Goal: Transaction & Acquisition: Purchase product/service

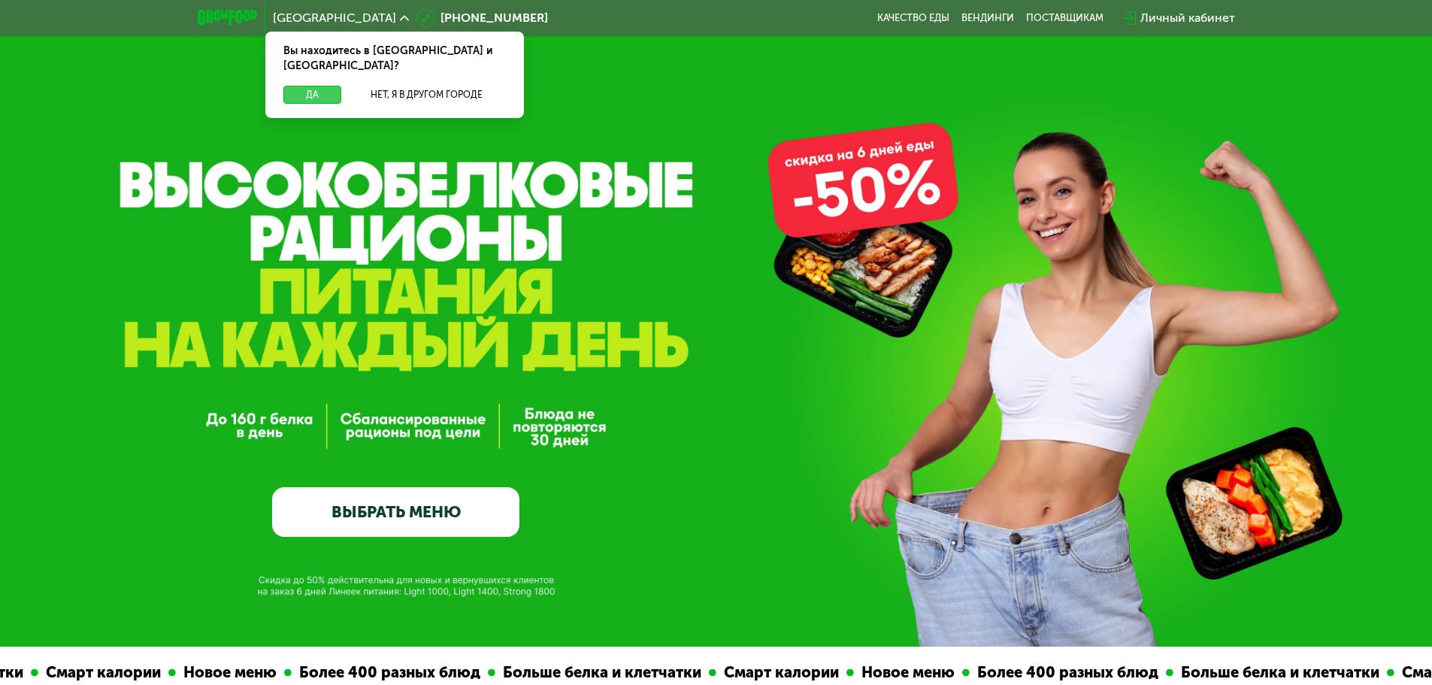
click at [320, 86] on button "Да" at bounding box center [312, 95] width 58 height 18
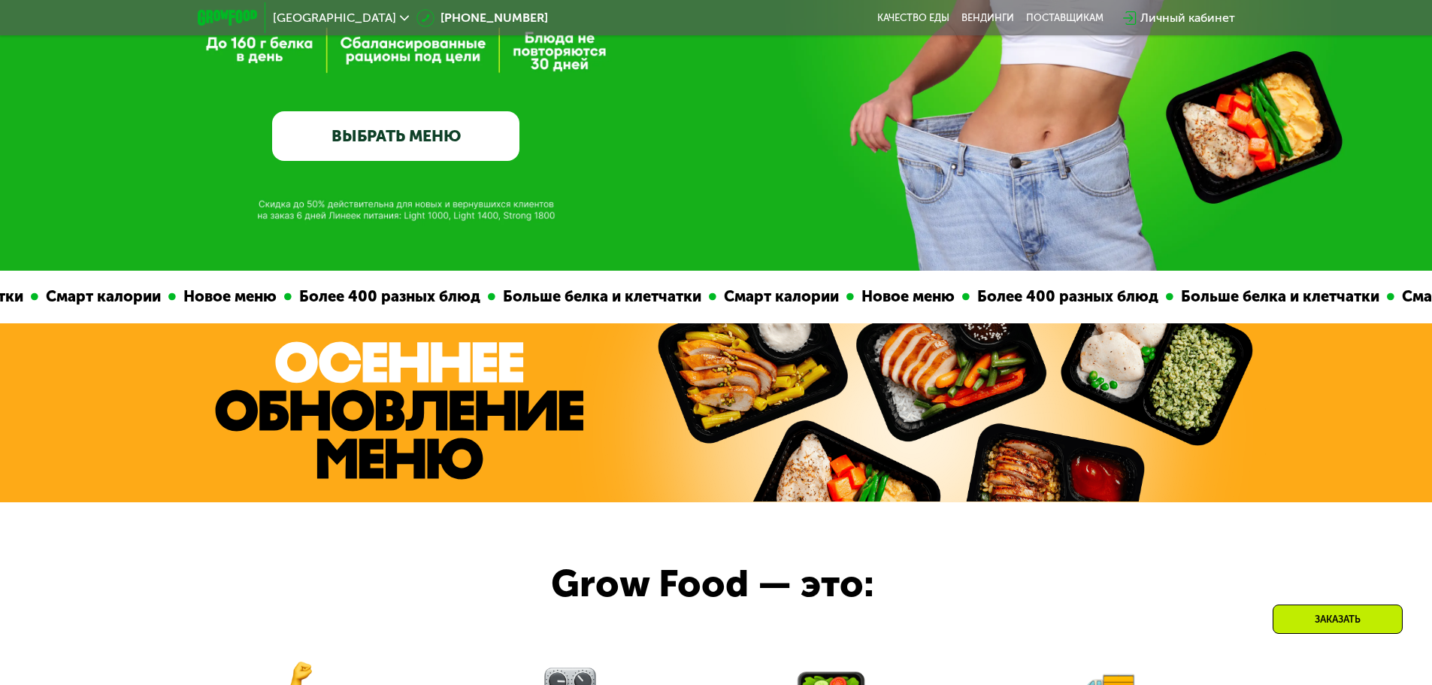
click at [407, 138] on link "ВЫБРАТЬ МЕНЮ" at bounding box center [395, 136] width 247 height 50
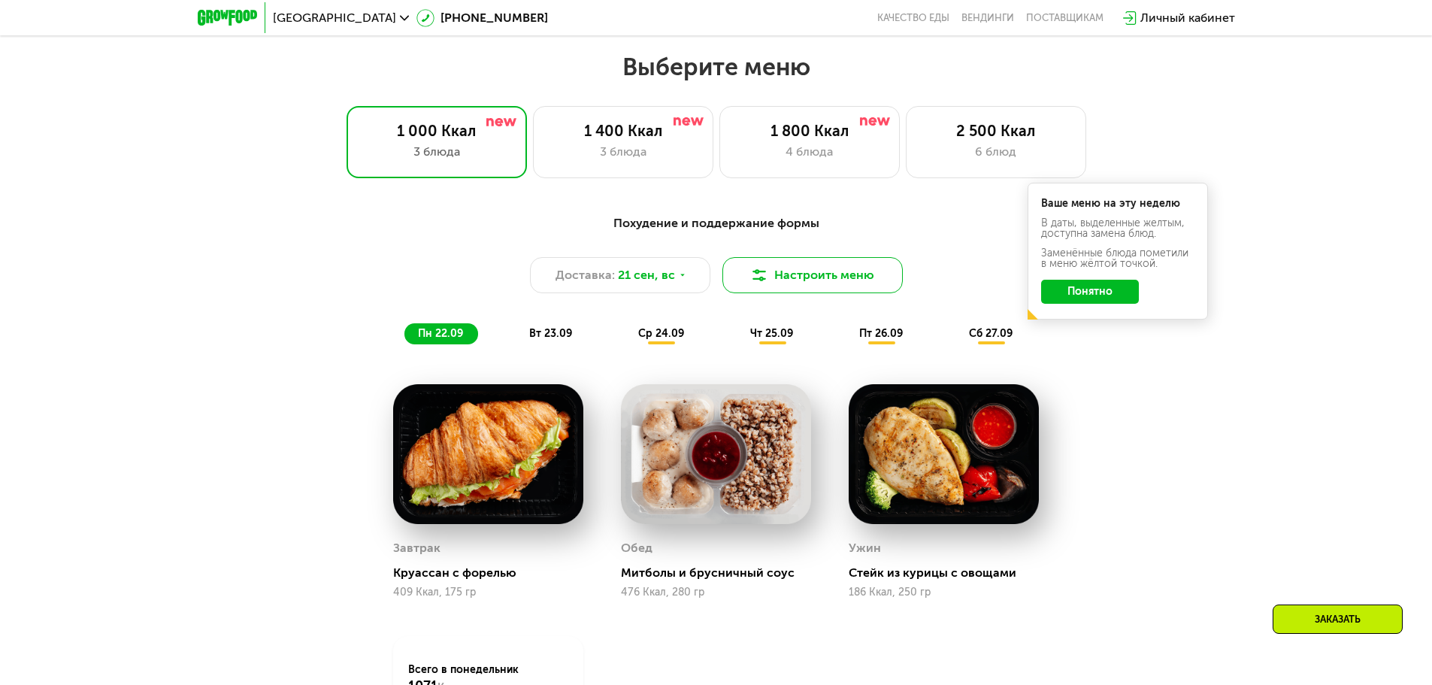
scroll to position [1171, 0]
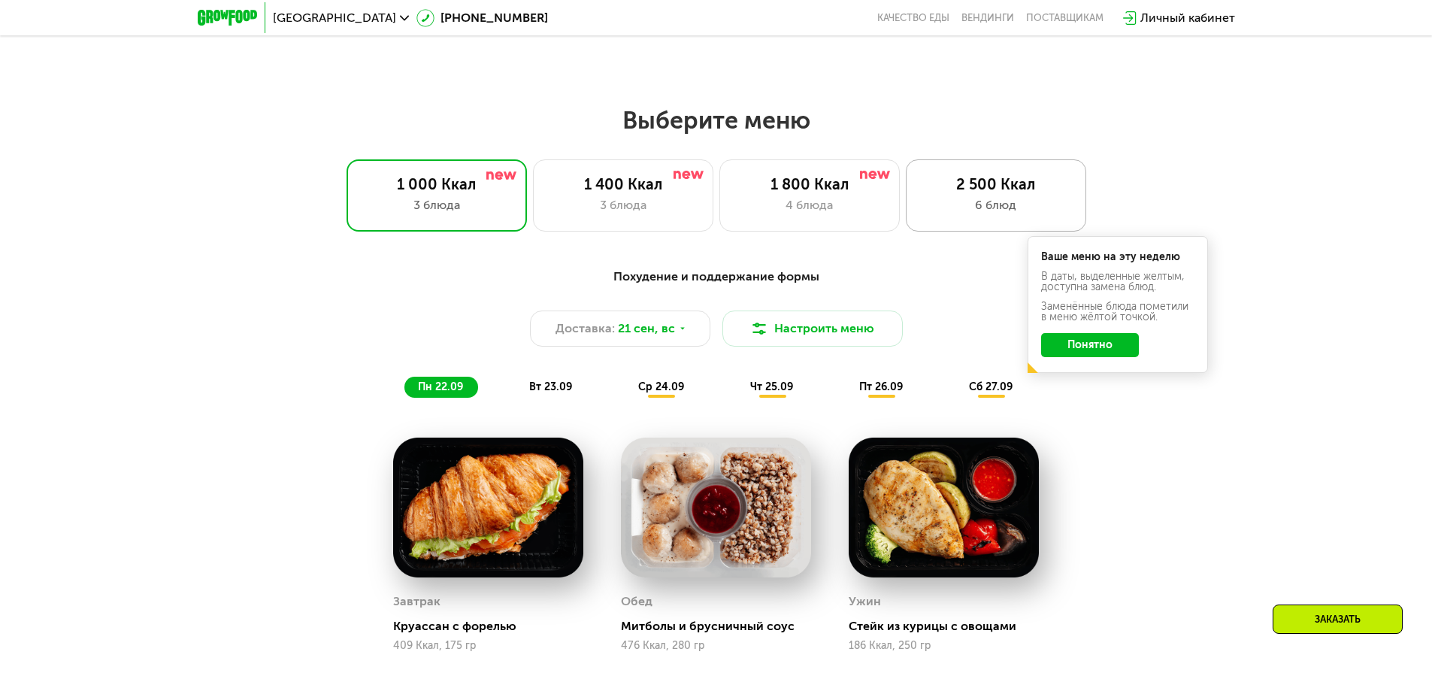
click at [973, 193] on div "2 500 Ккал" at bounding box center [995, 184] width 149 height 18
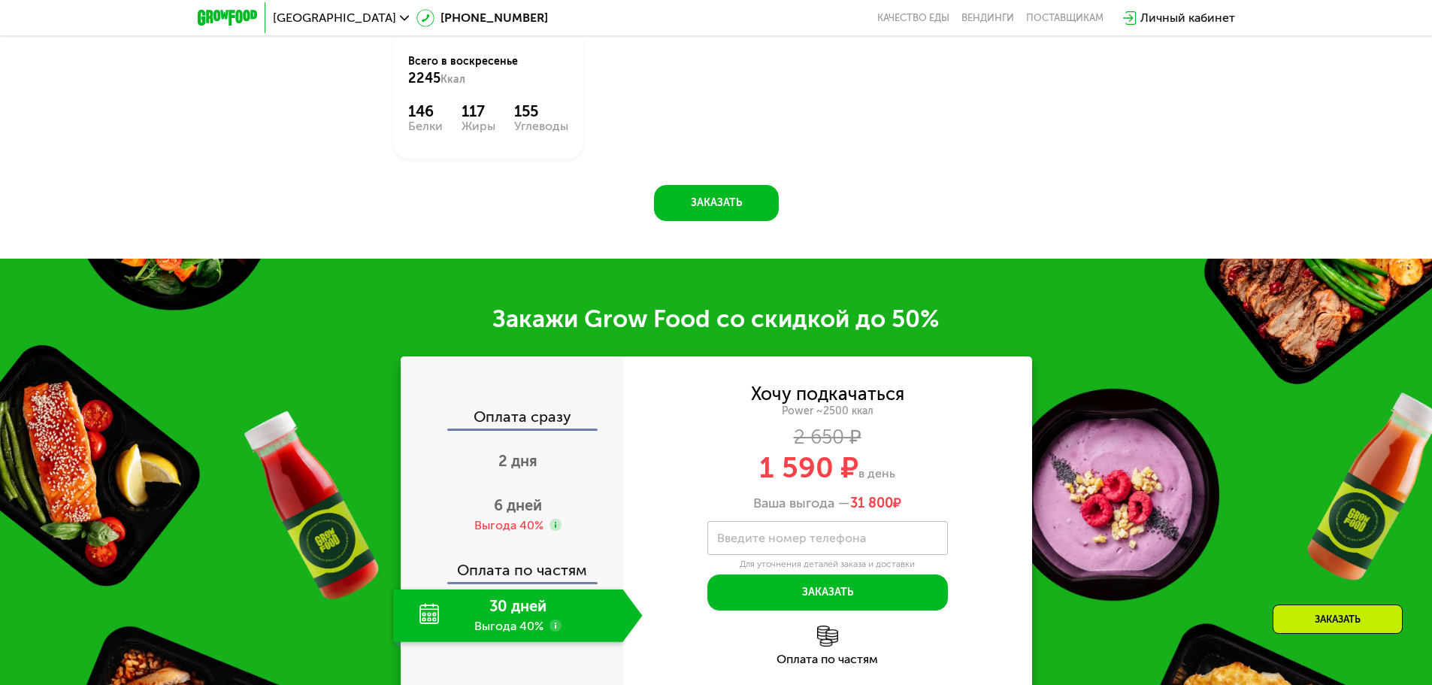
scroll to position [1923, 0]
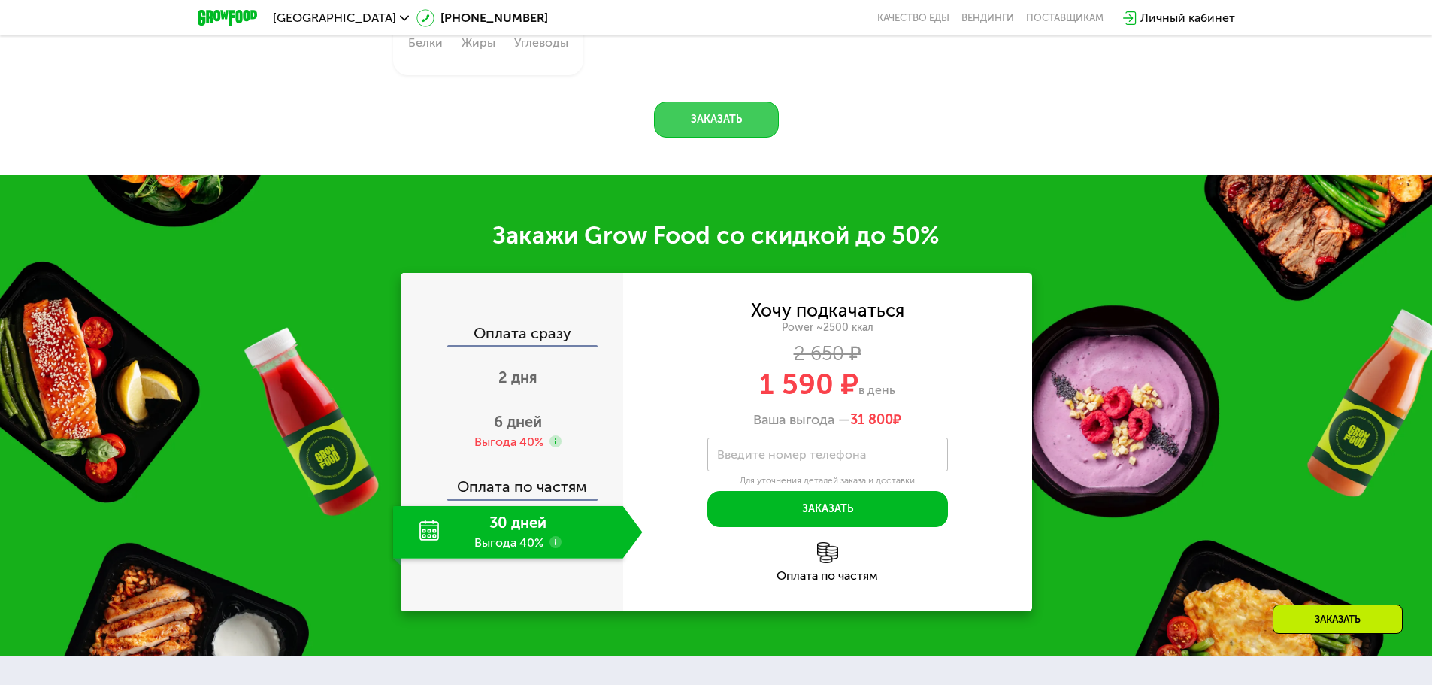
click at [699, 138] on button "Заказать" at bounding box center [716, 119] width 125 height 36
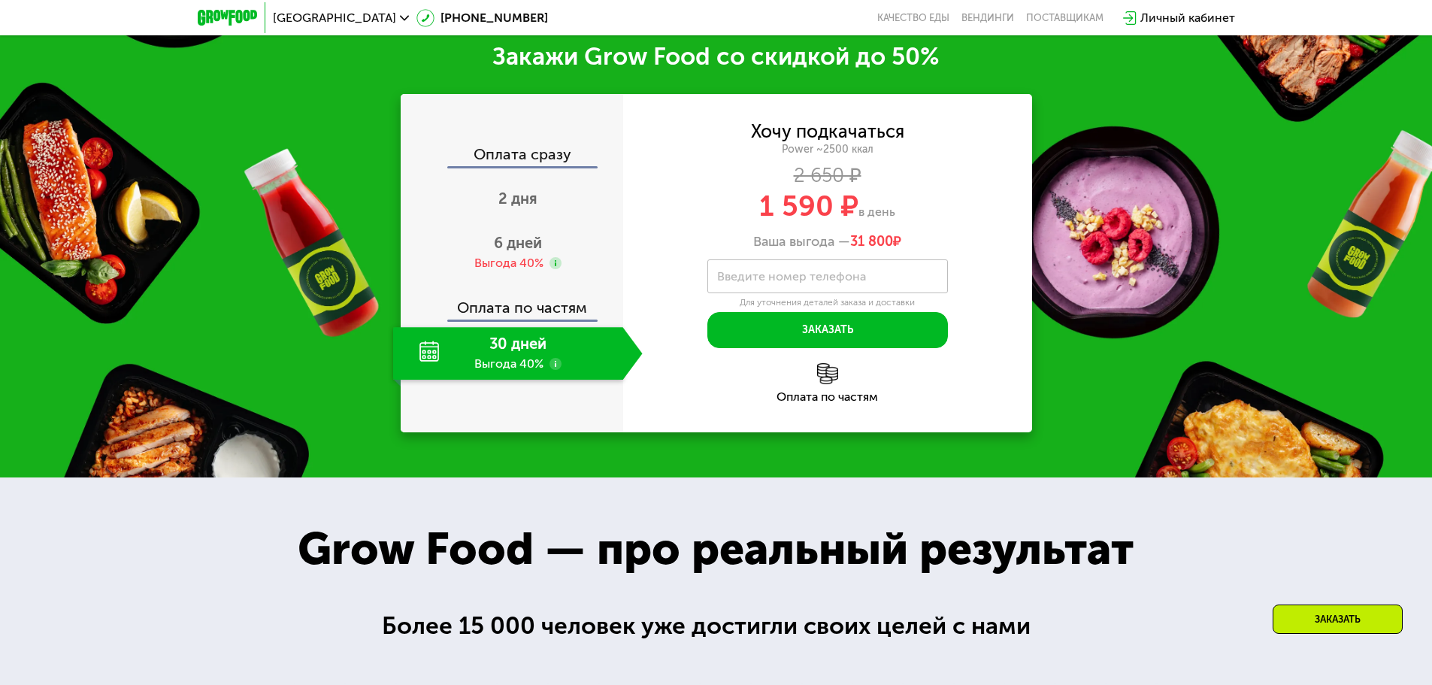
scroll to position [2363, 0]
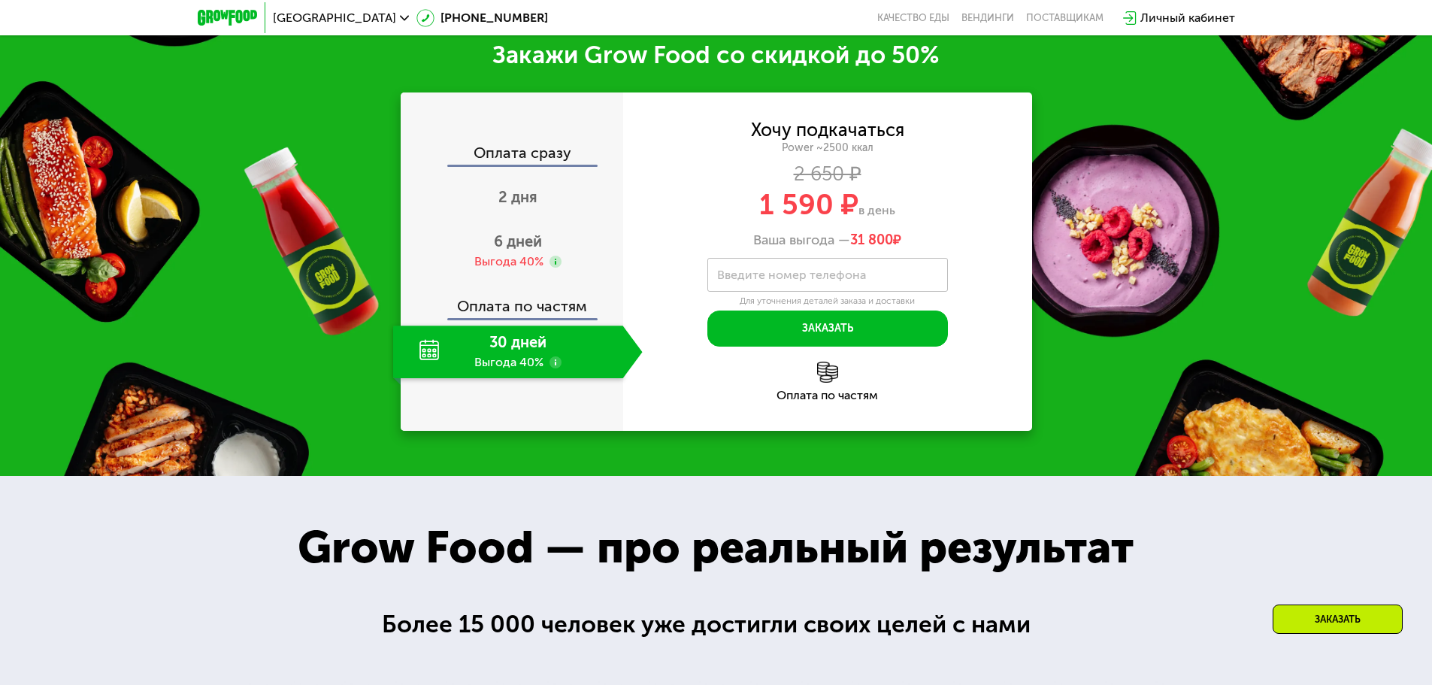
drag, startPoint x: 849, startPoint y: 240, endPoint x: 928, endPoint y: 247, distance: 79.3
click at [928, 247] on div "Ваша выгода — 31 800 ₽" at bounding box center [827, 240] width 409 height 17
click at [886, 234] on div "Хочу подкачаться Power ~2500 ккал 2 650 ₽ 1 590 ₽ в день Ваша выгода — 31 800 ₽" at bounding box center [827, 185] width 409 height 126
click at [555, 368] on use at bounding box center [555, 362] width 12 height 12
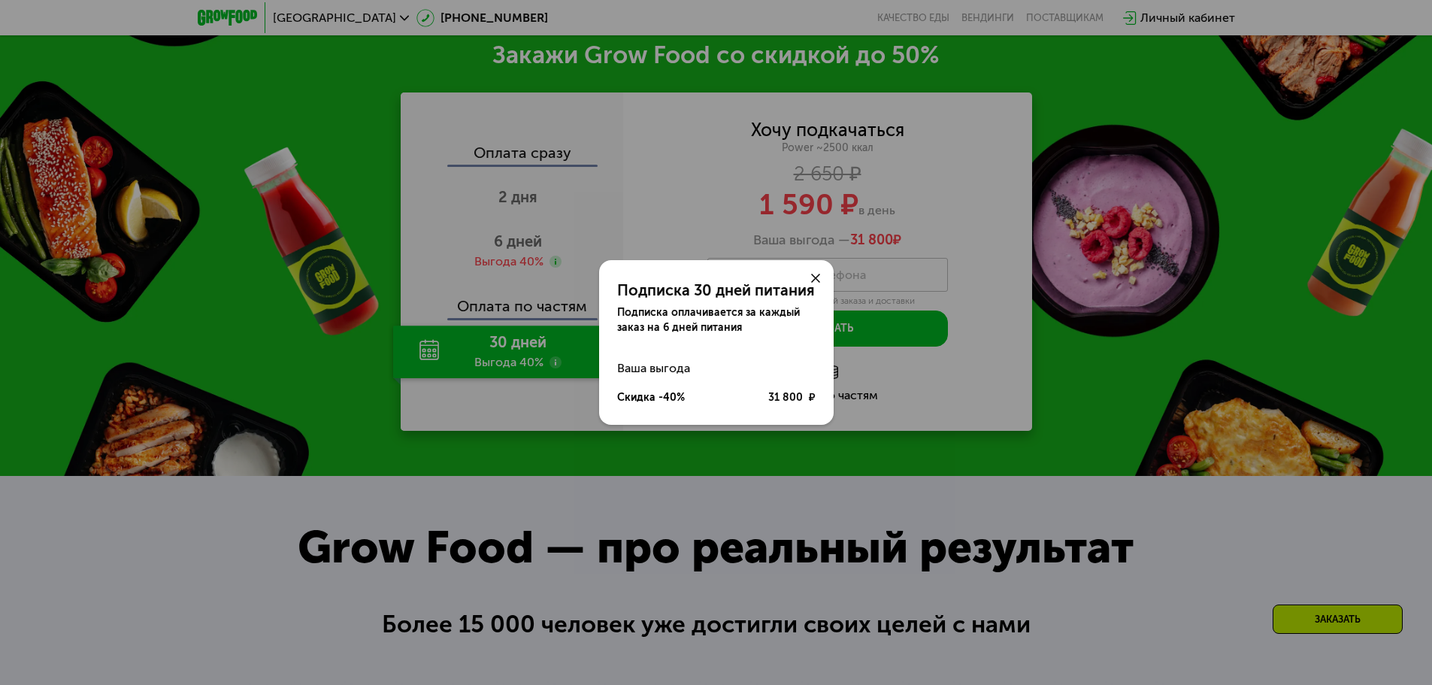
click at [806, 271] on div at bounding box center [815, 278] width 36 height 36
click at [814, 279] on use at bounding box center [815, 278] width 9 height 9
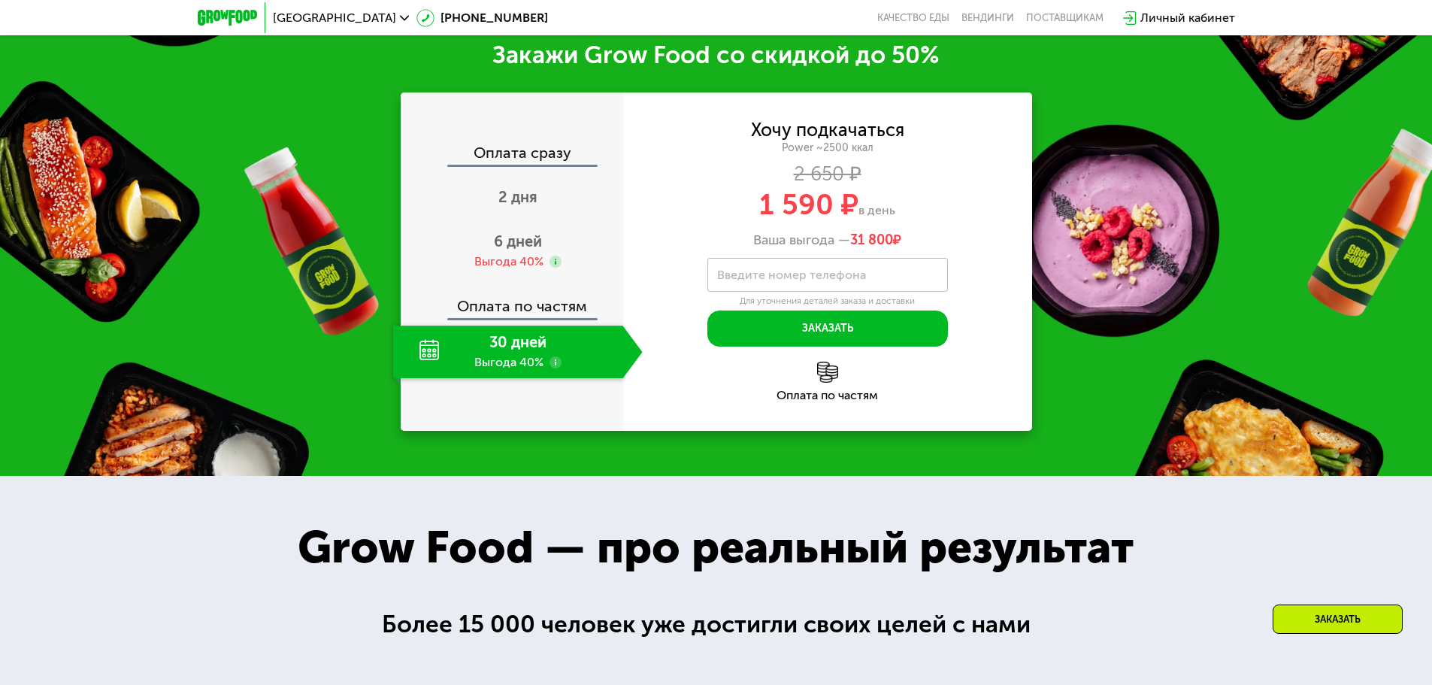
click at [537, 203] on div "2 дня" at bounding box center [518, 198] width 250 height 53
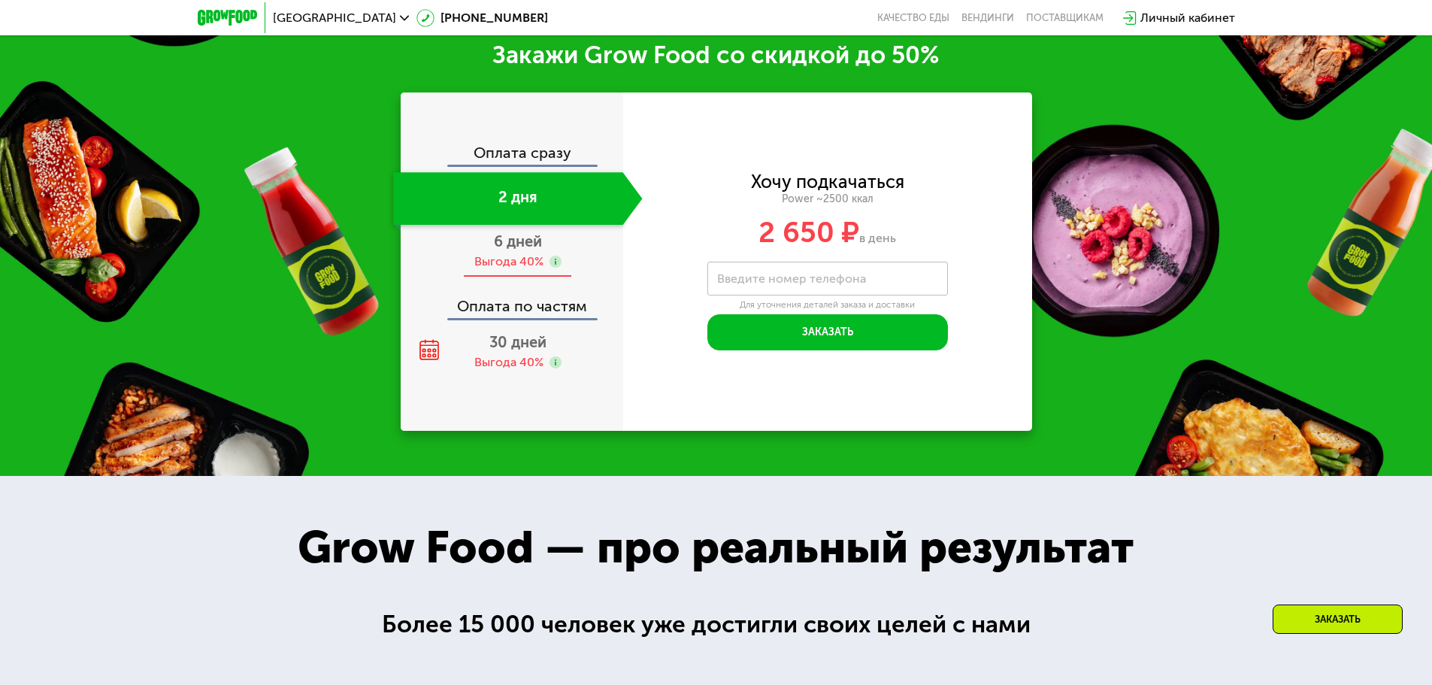
click at [510, 250] on span "6 дней" at bounding box center [518, 241] width 48 height 18
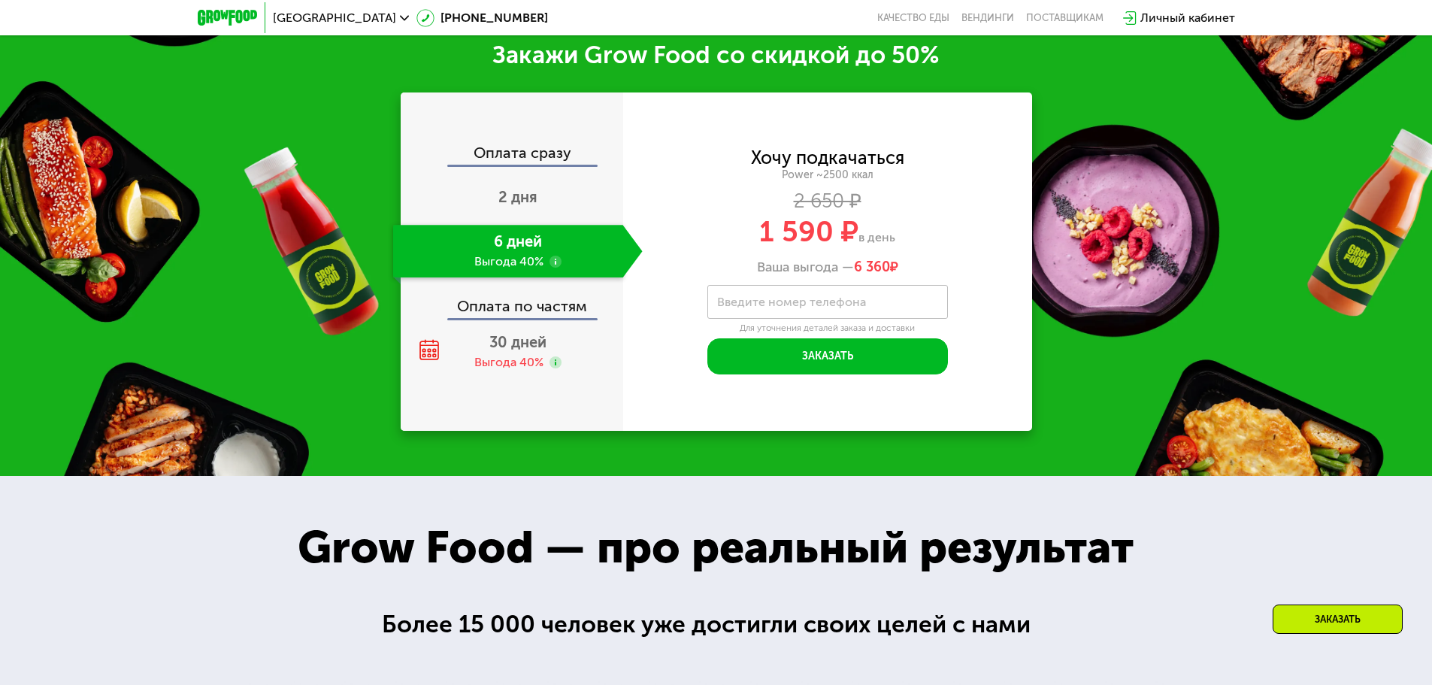
click at [527, 310] on div "Оплата по частям" at bounding box center [512, 300] width 221 height 35
click at [525, 340] on span "30 дней" at bounding box center [517, 342] width 57 height 18
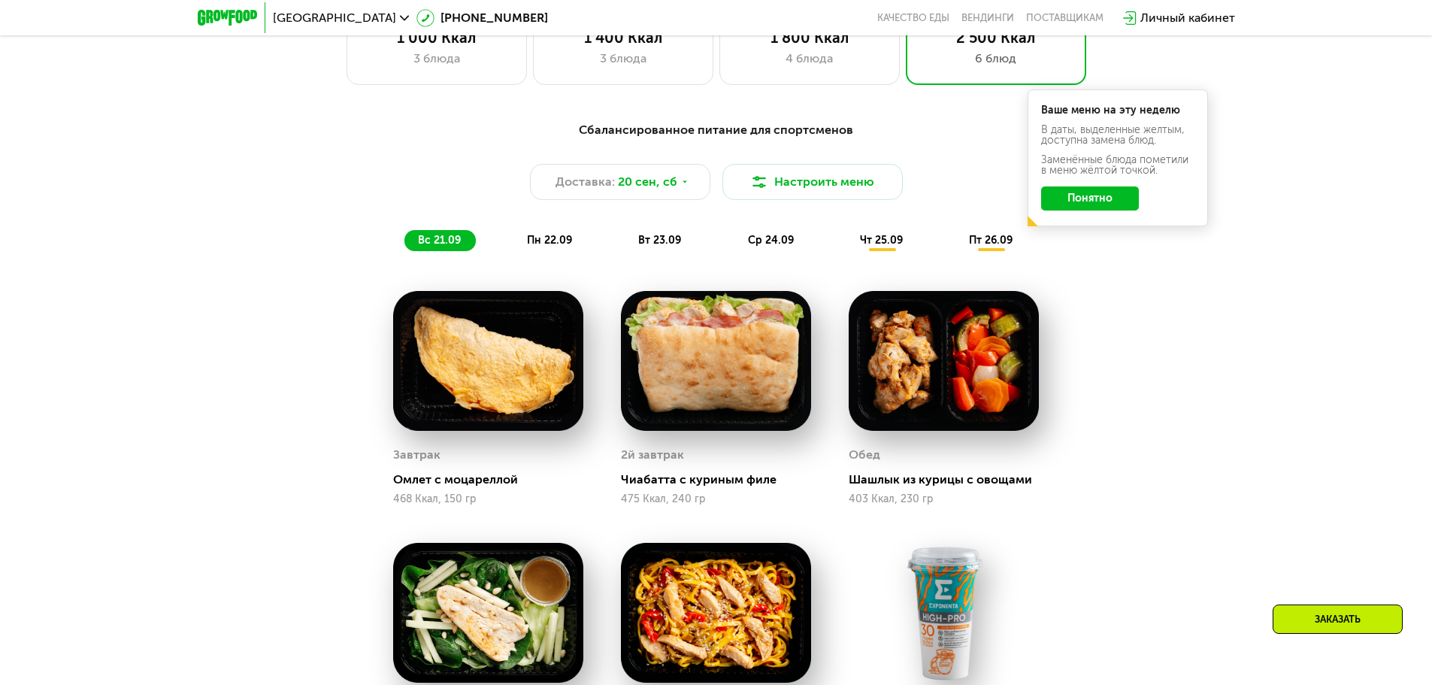
scroll to position [1236, 0]
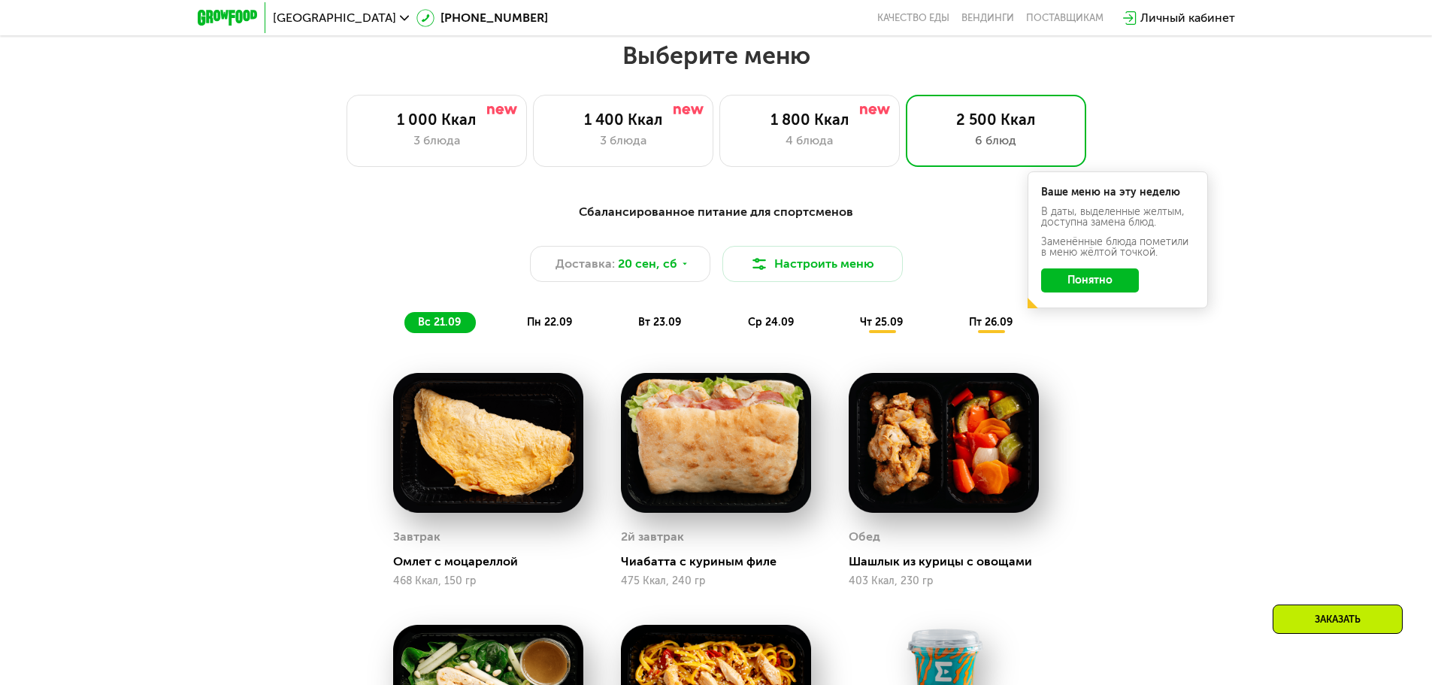
click at [533, 333] on div "пн 22.09" at bounding box center [550, 322] width 74 height 21
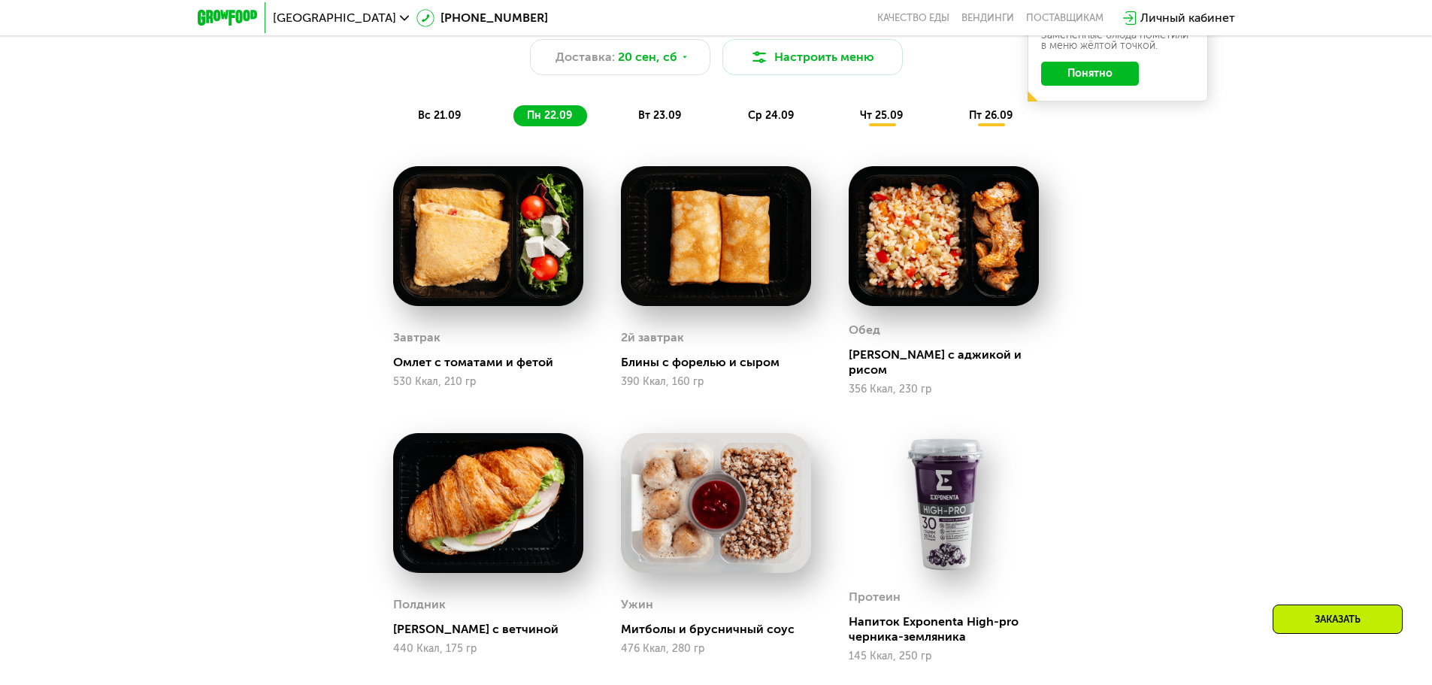
scroll to position [1386, 0]
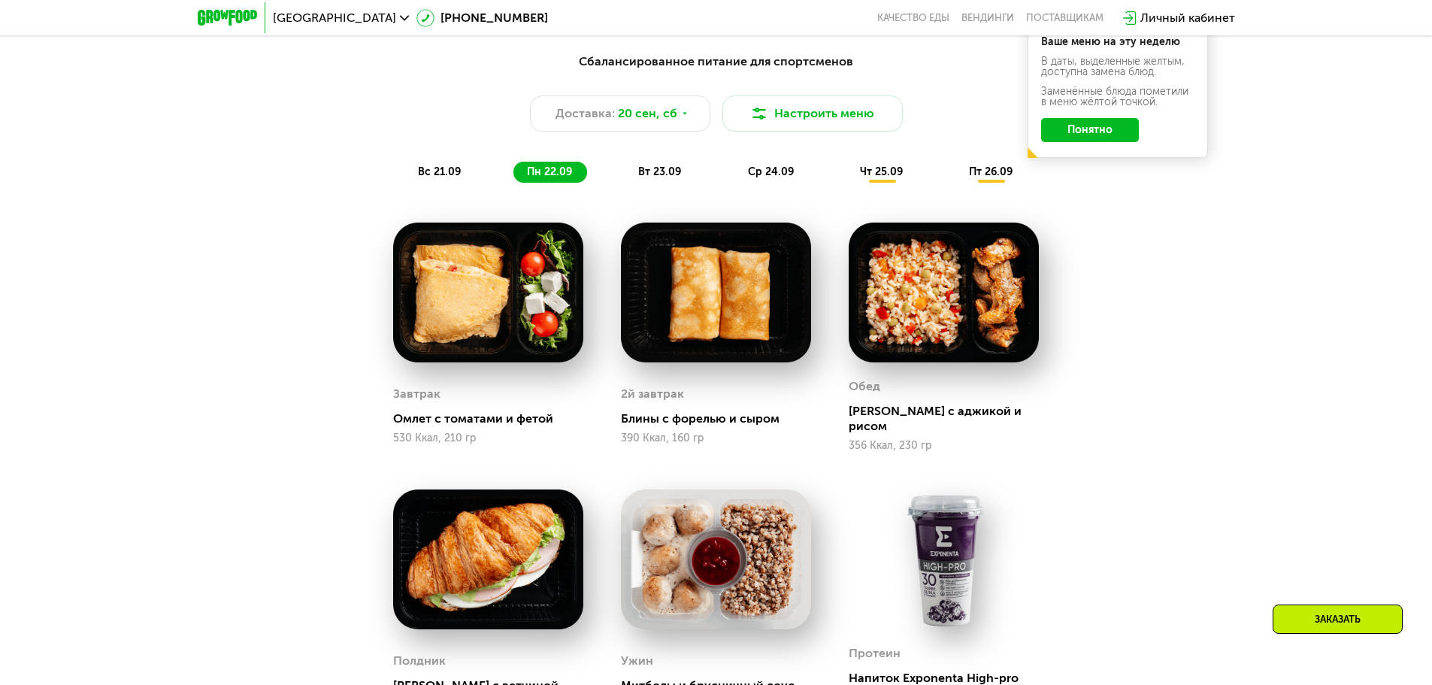
click at [688, 178] on div "вт 23.09" at bounding box center [660, 172] width 71 height 21
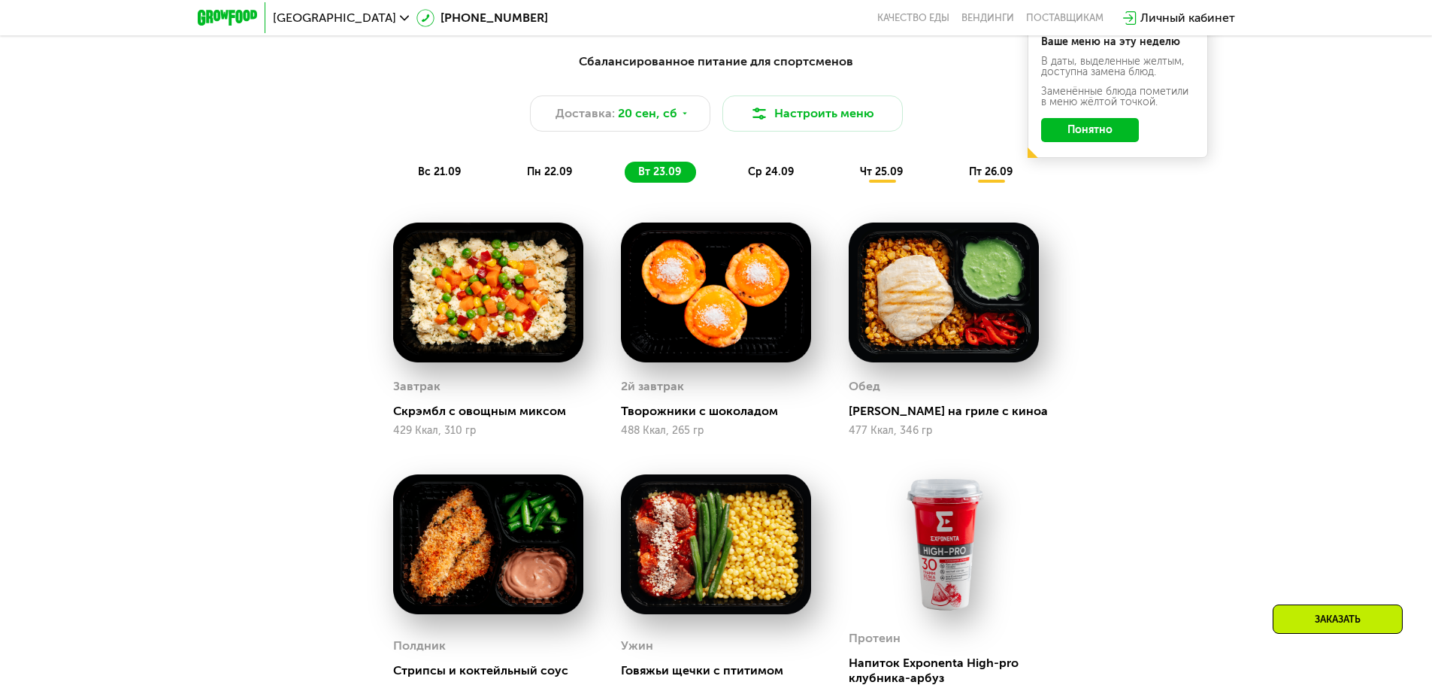
click at [783, 178] on span "ср 24.09" at bounding box center [771, 171] width 46 height 13
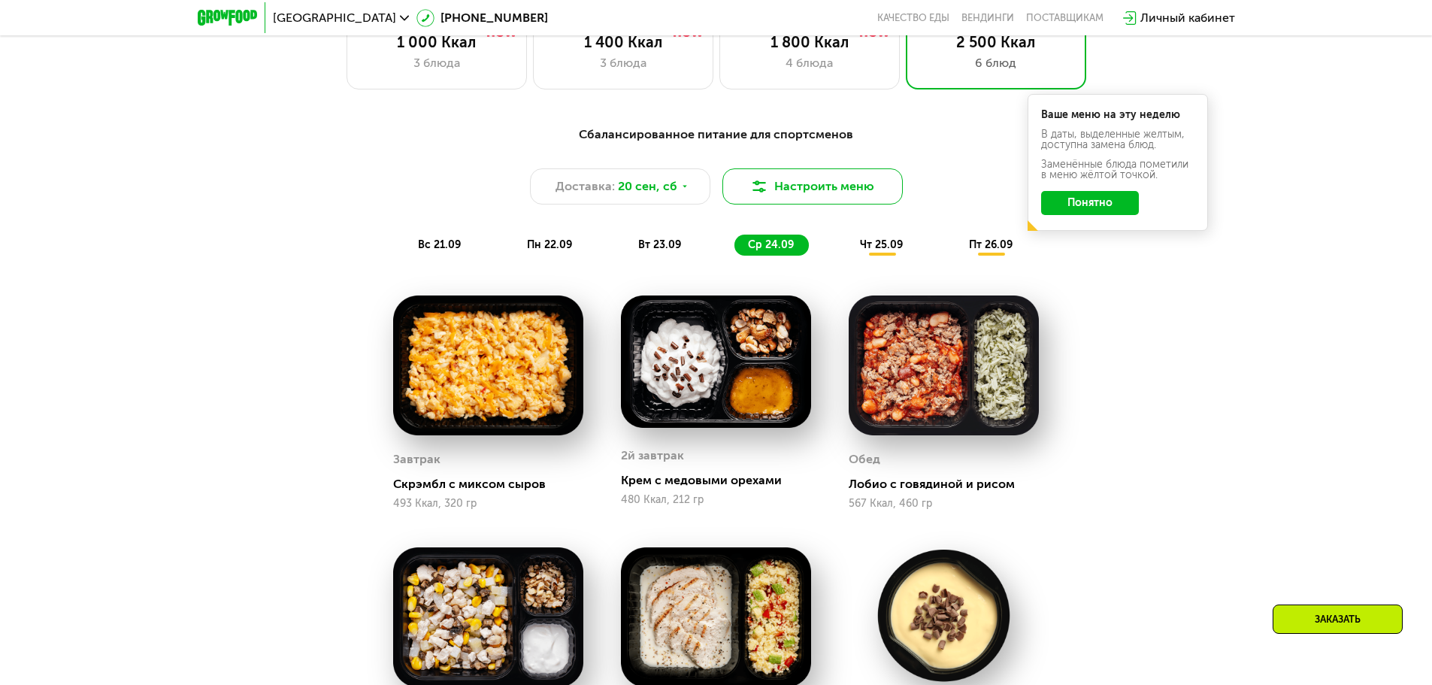
scroll to position [1311, 0]
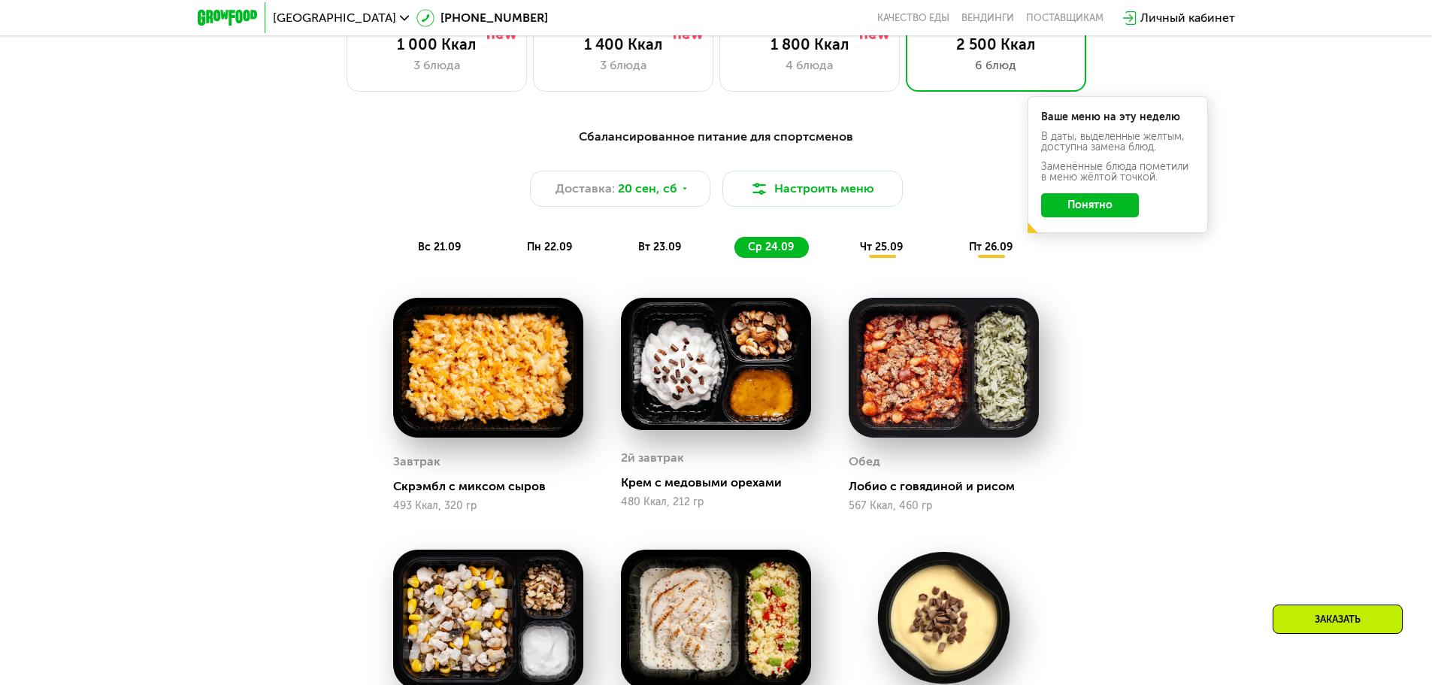
click at [882, 238] on div "Сбалансированное питание для спортсменов Доставка: 20 сен, сб Настроить меню вс…" at bounding box center [716, 193] width 890 height 130
click at [884, 252] on span "чт 25.09" at bounding box center [881, 247] width 43 height 13
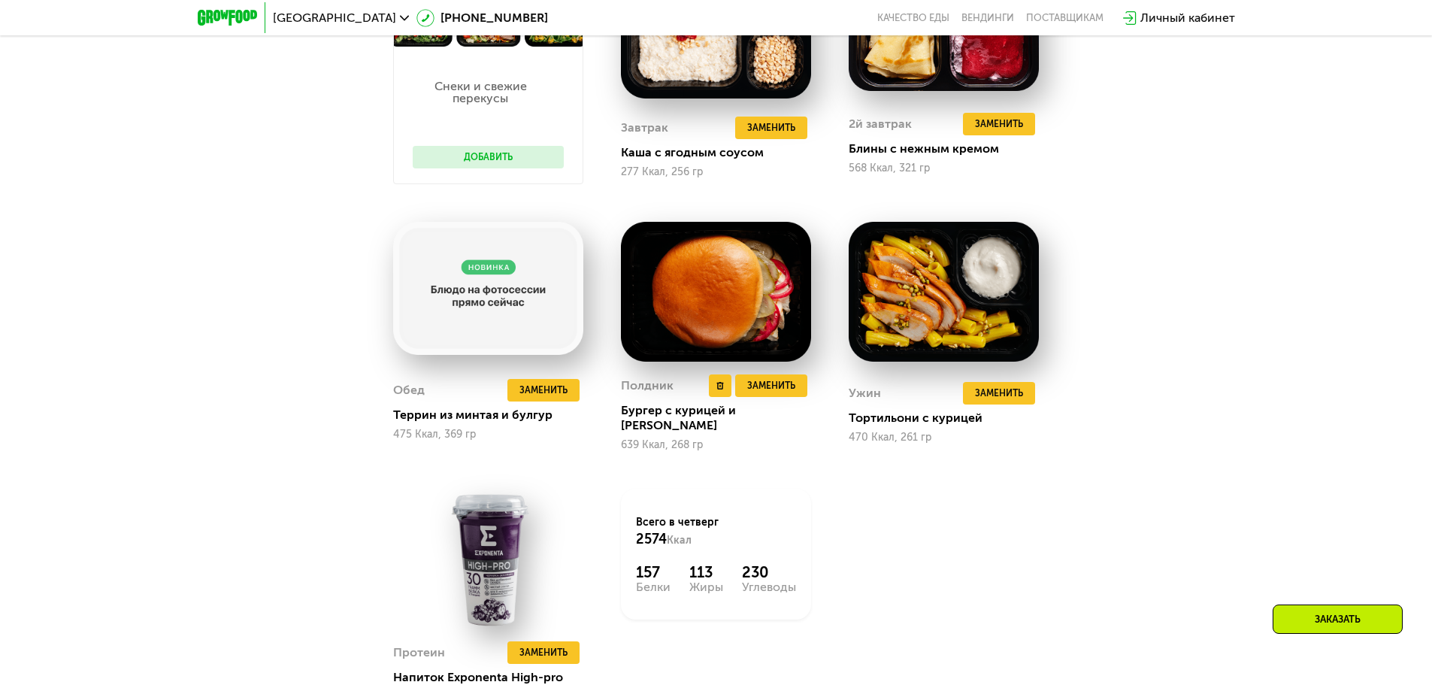
scroll to position [1461, 0]
